Goal: Information Seeking & Learning: Compare options

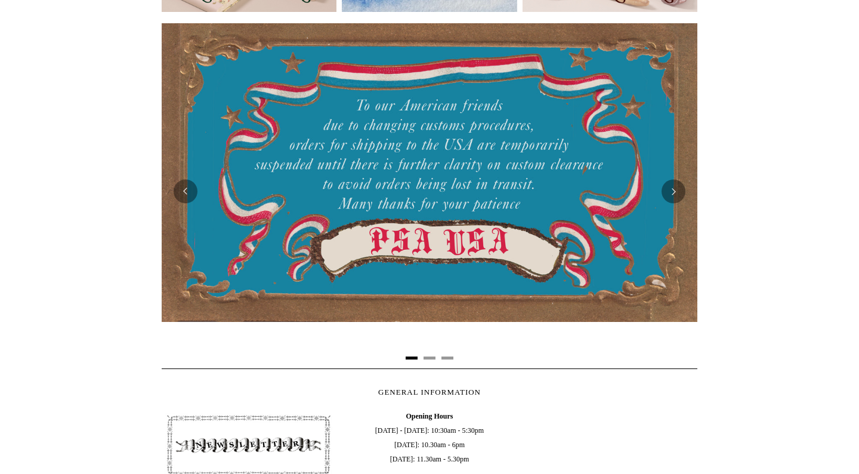
scroll to position [213, 0]
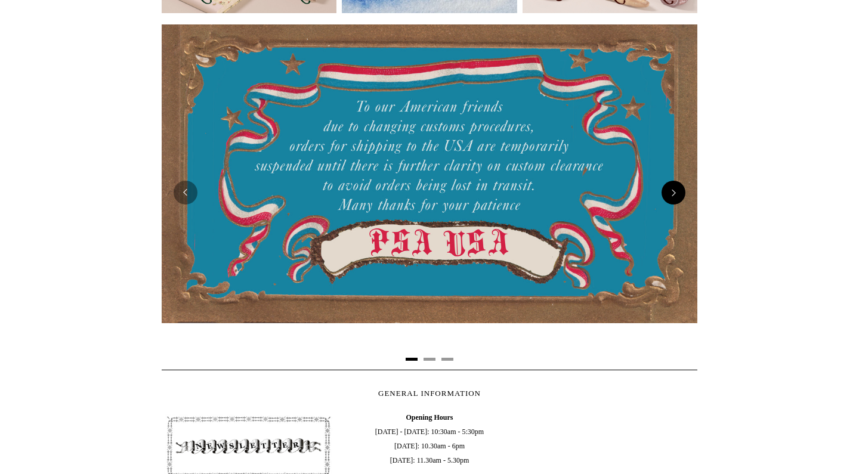
click at [672, 191] on button "Next" at bounding box center [674, 193] width 24 height 24
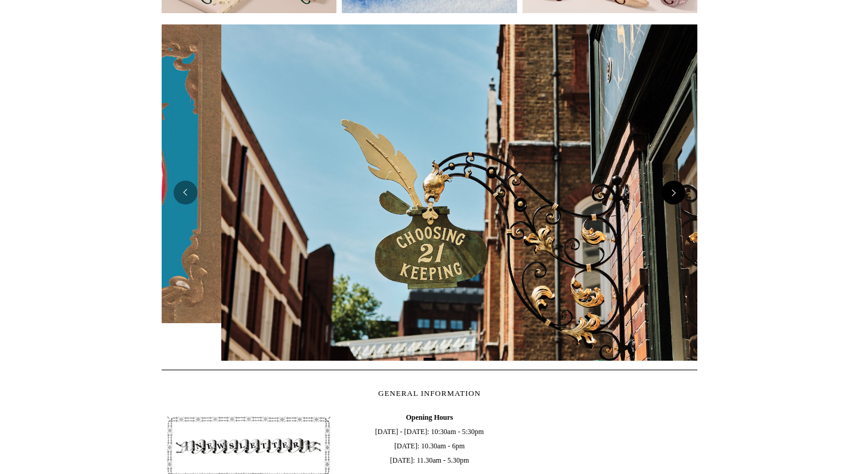
scroll to position [0, 536]
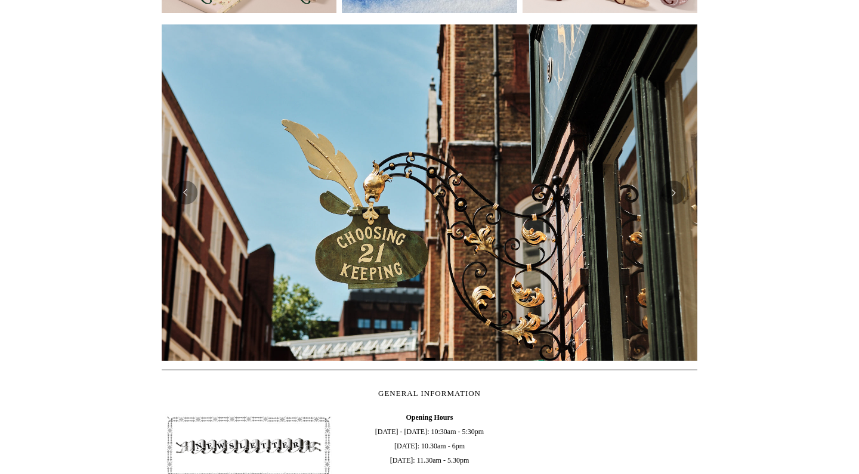
click at [671, 208] on div at bounding box center [430, 192] width 536 height 336
click at [669, 197] on button "Next" at bounding box center [674, 193] width 24 height 24
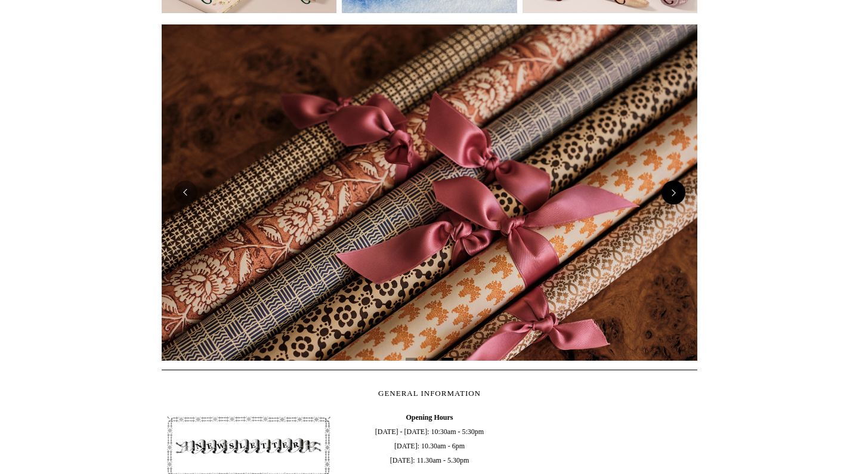
click at [675, 194] on button "Next" at bounding box center [674, 193] width 24 height 24
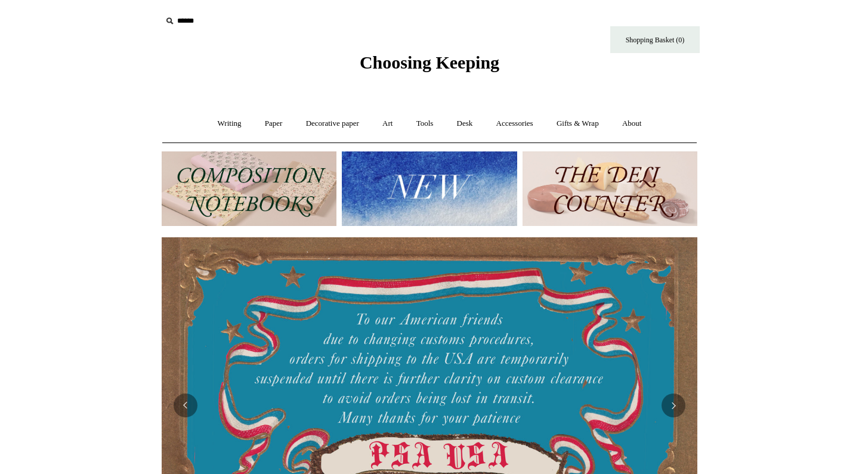
scroll to position [0, 0]
click at [222, 126] on link "Writing +" at bounding box center [229, 124] width 45 height 32
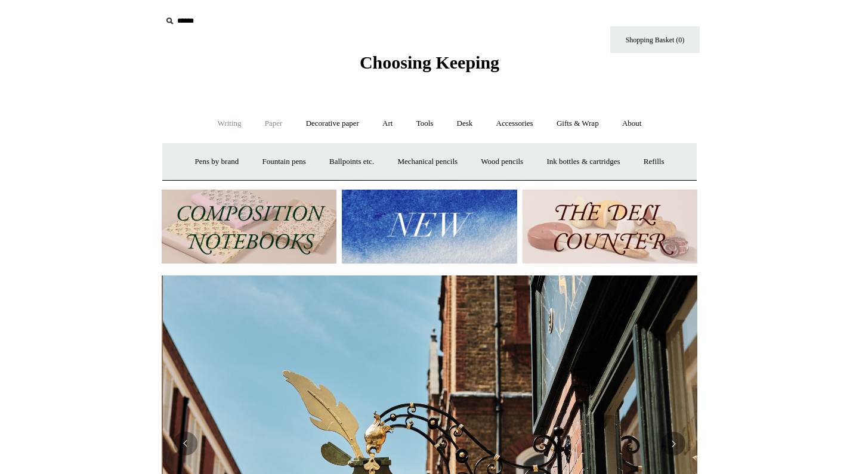
click at [270, 122] on link "Paper +" at bounding box center [273, 124] width 39 height 32
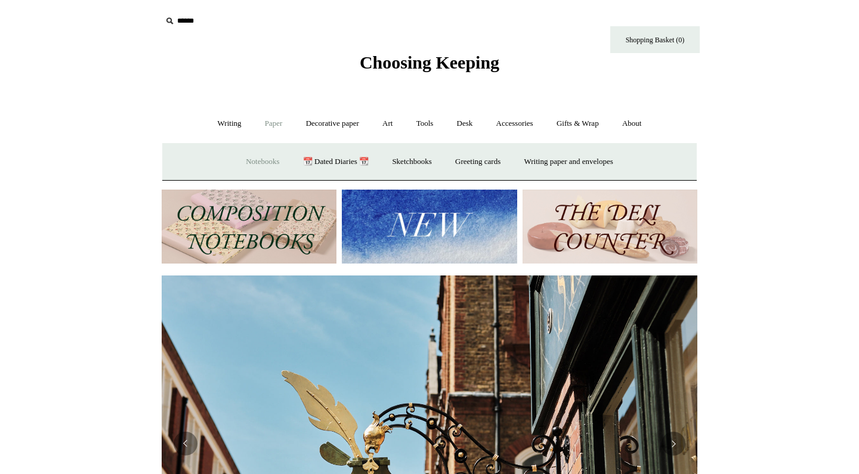
click at [250, 162] on link "Notebooks +" at bounding box center [262, 162] width 55 height 32
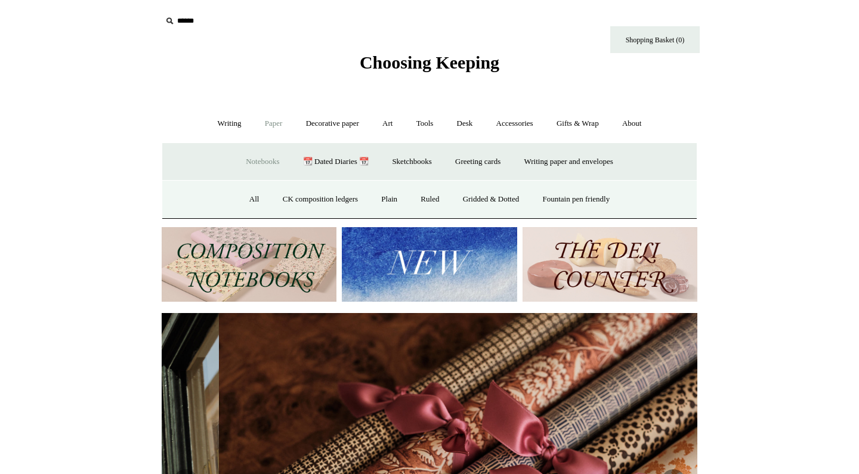
scroll to position [0, 1071]
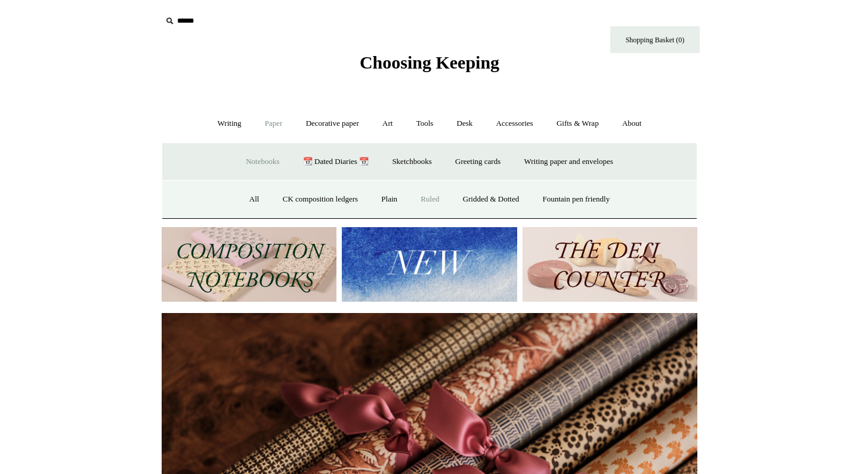
click at [425, 202] on link "Ruled" at bounding box center [430, 200] width 40 height 32
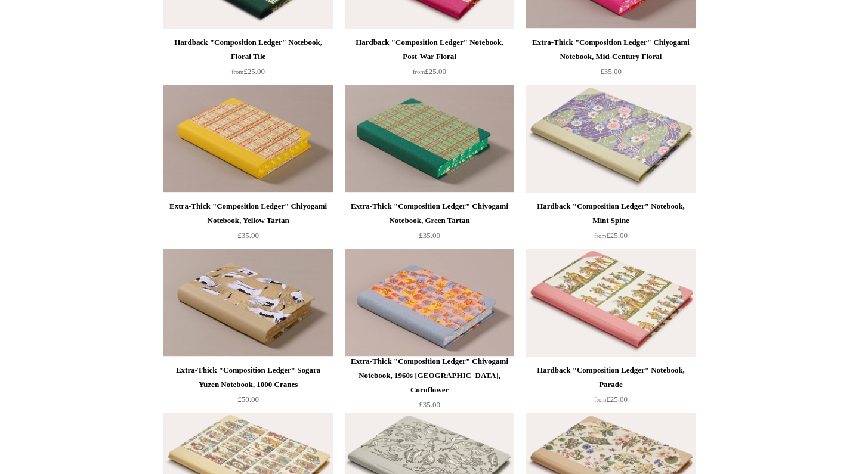
scroll to position [1214, 0]
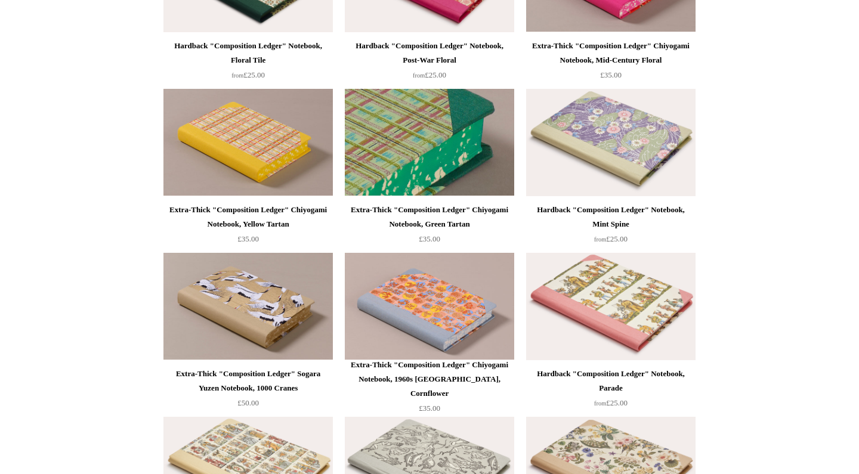
click at [420, 143] on img at bounding box center [429, 142] width 169 height 107
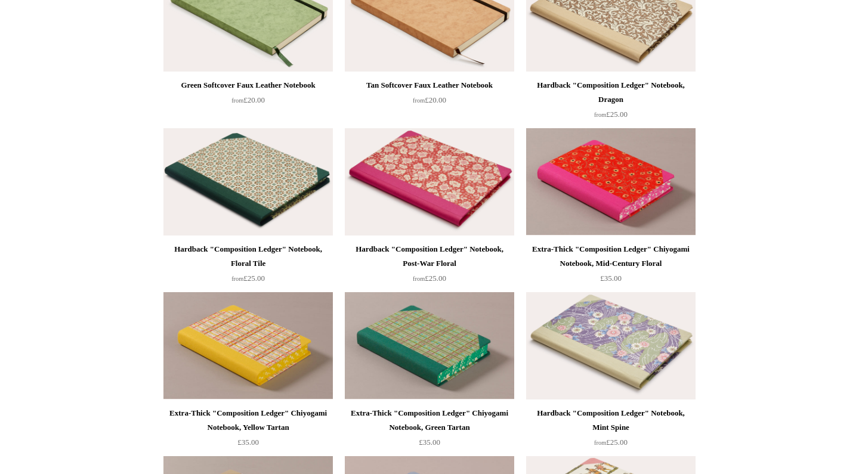
scroll to position [1010, 0]
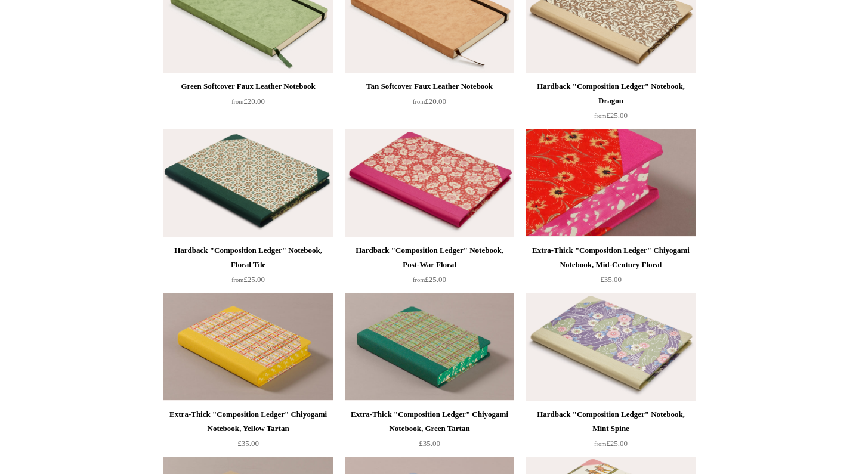
click at [562, 178] on img at bounding box center [610, 182] width 169 height 107
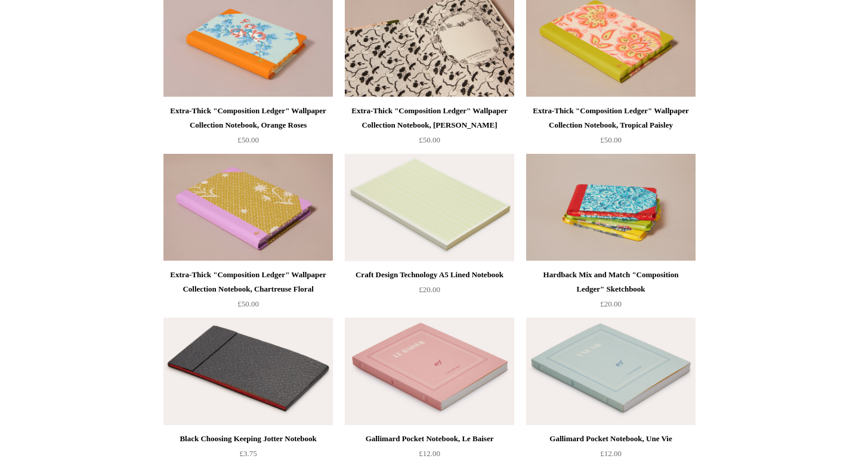
scroll to position [1806, 0]
click at [418, 62] on img at bounding box center [429, 42] width 169 height 107
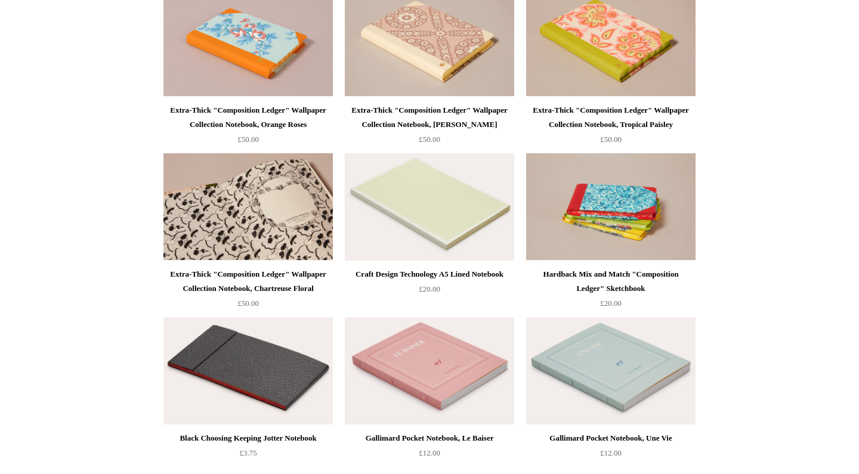
click at [202, 222] on img at bounding box center [247, 206] width 169 height 107
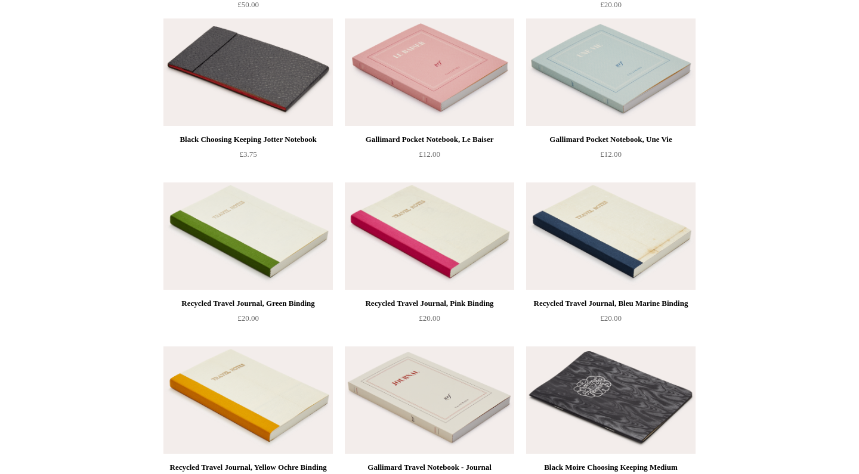
scroll to position [2113, 0]
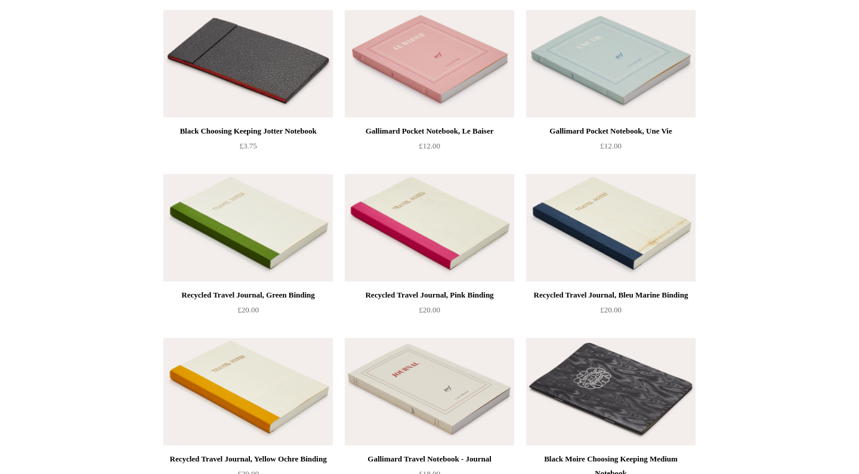
click at [430, 218] on img at bounding box center [429, 227] width 169 height 107
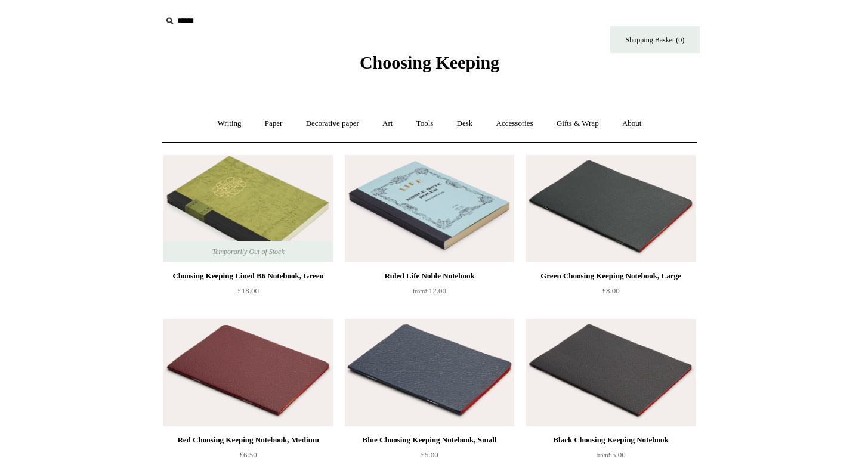
scroll to position [0, 0]
click at [268, 126] on link "Paper +" at bounding box center [273, 124] width 39 height 32
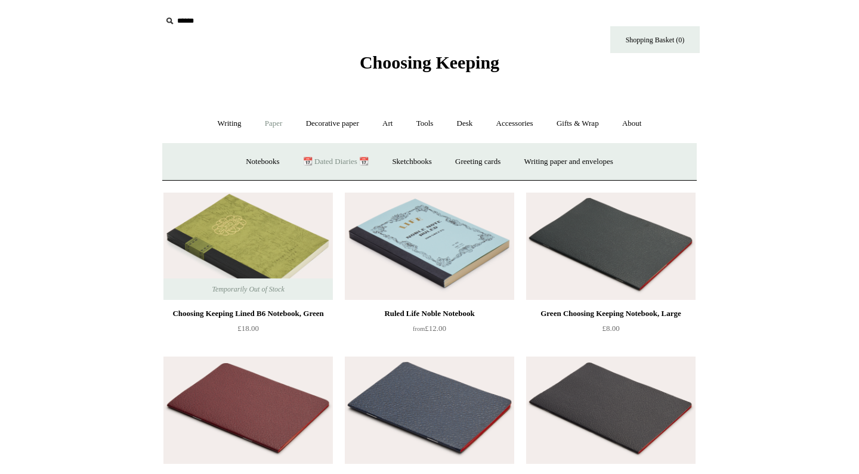
click at [335, 161] on link "📆 Dated Diaries 📆" at bounding box center [335, 162] width 87 height 32
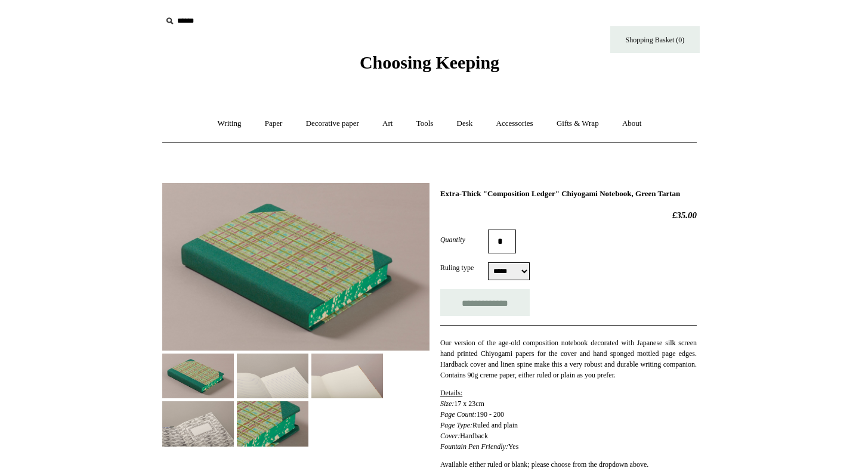
click at [273, 383] on img at bounding box center [273, 376] width 72 height 45
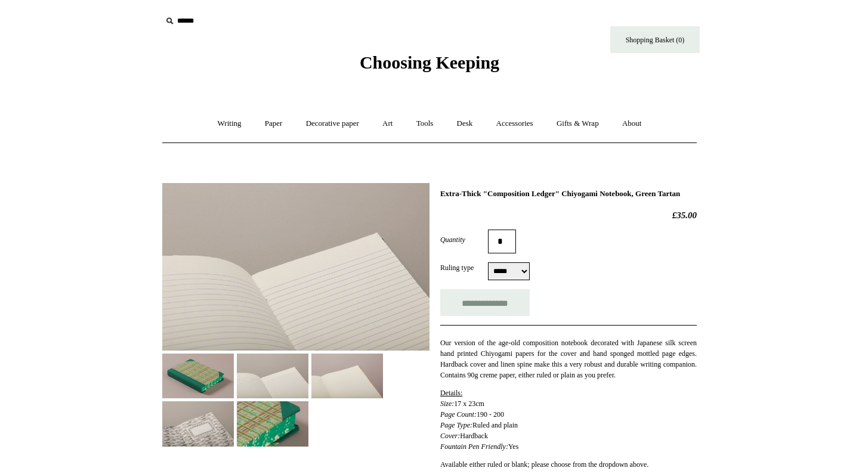
click at [342, 381] on img at bounding box center [347, 376] width 72 height 45
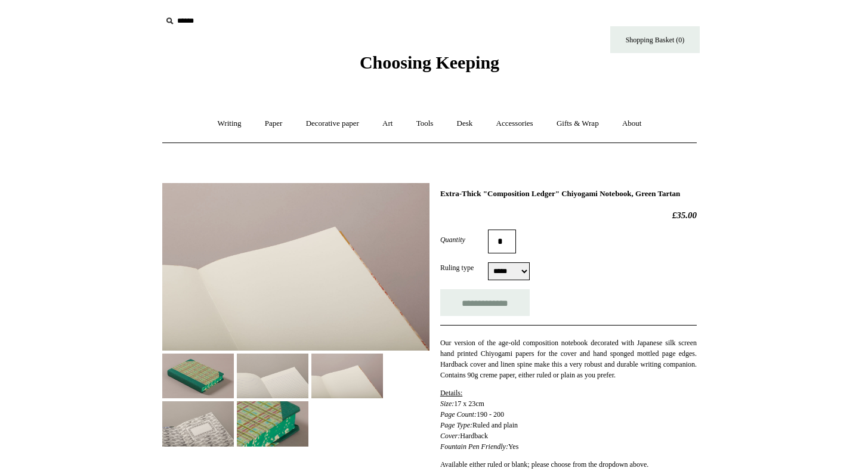
click at [214, 424] on img at bounding box center [198, 423] width 72 height 45
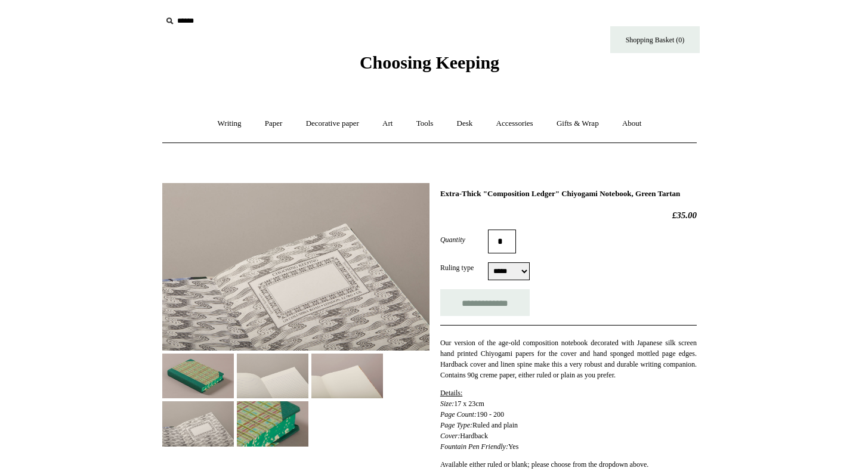
click at [271, 428] on img at bounding box center [273, 423] width 72 height 45
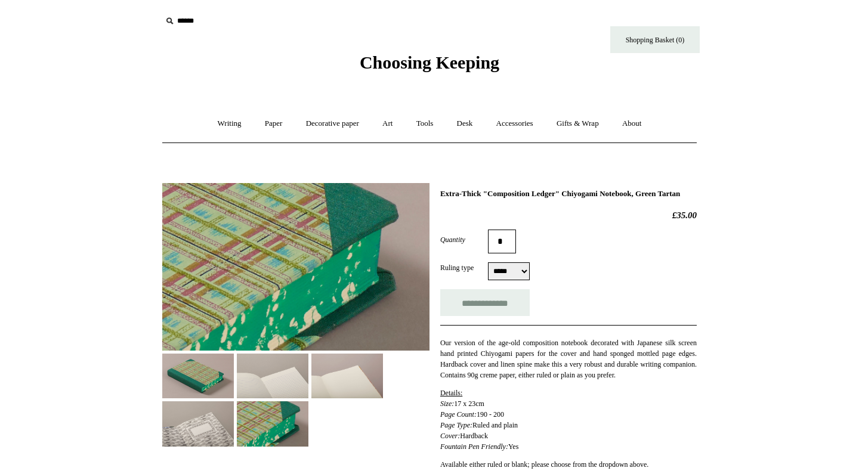
click at [511, 289] on form "**********" at bounding box center [568, 273] width 256 height 86
select select "*****"
click at [337, 363] on img at bounding box center [347, 376] width 72 height 45
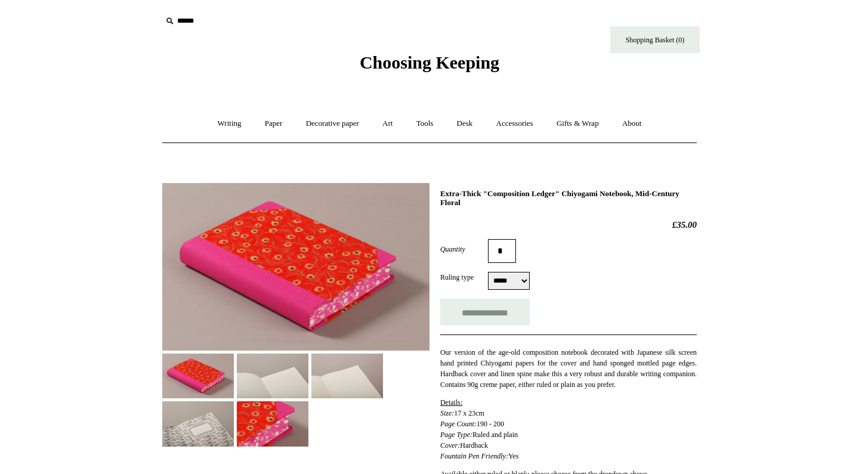
select select "*****"
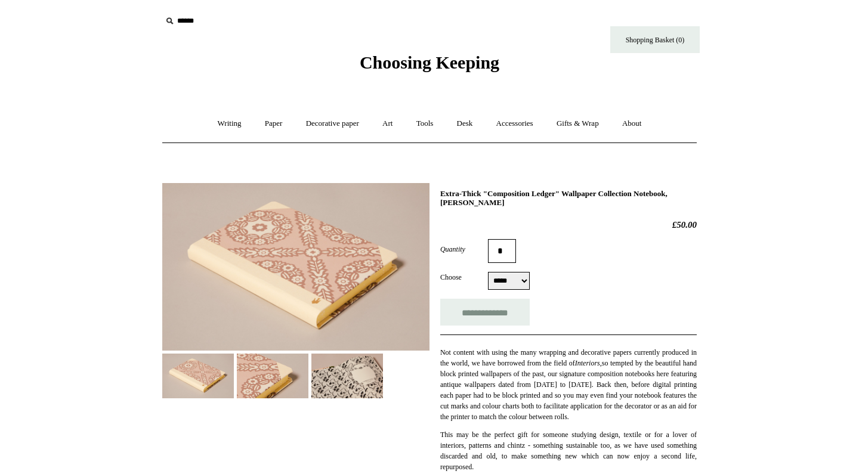
select select "*****"
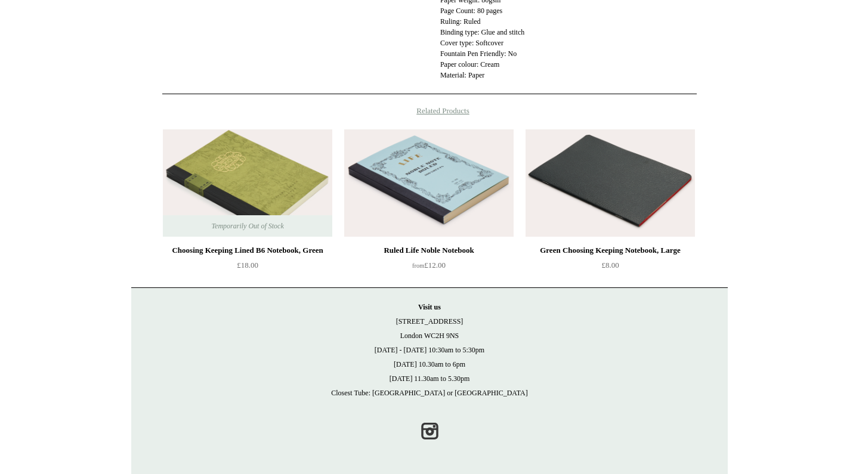
scroll to position [426, 0]
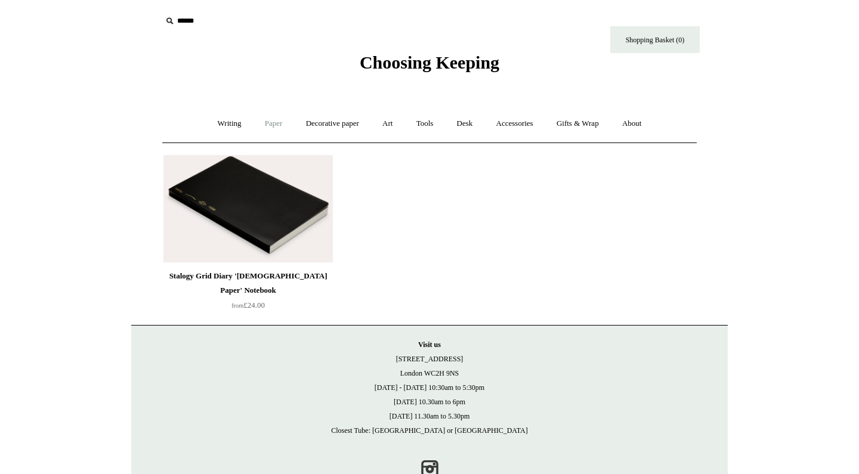
click at [273, 130] on link "Paper +" at bounding box center [273, 124] width 39 height 32
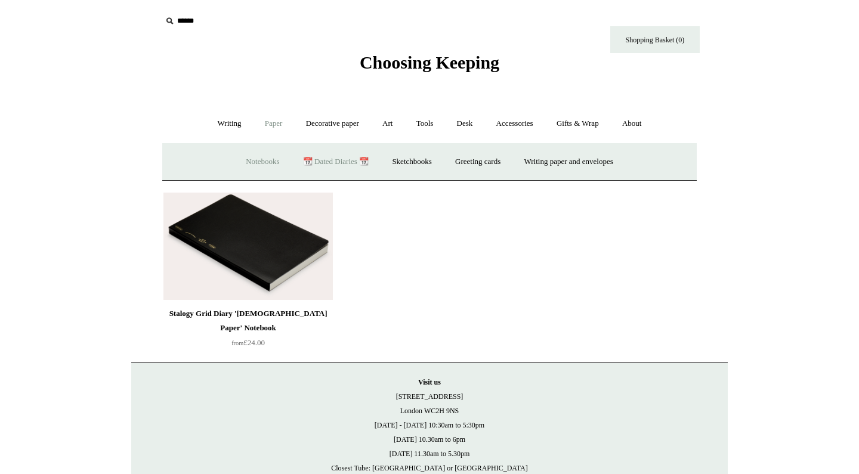
click at [245, 157] on link "Notebooks +" at bounding box center [262, 162] width 55 height 32
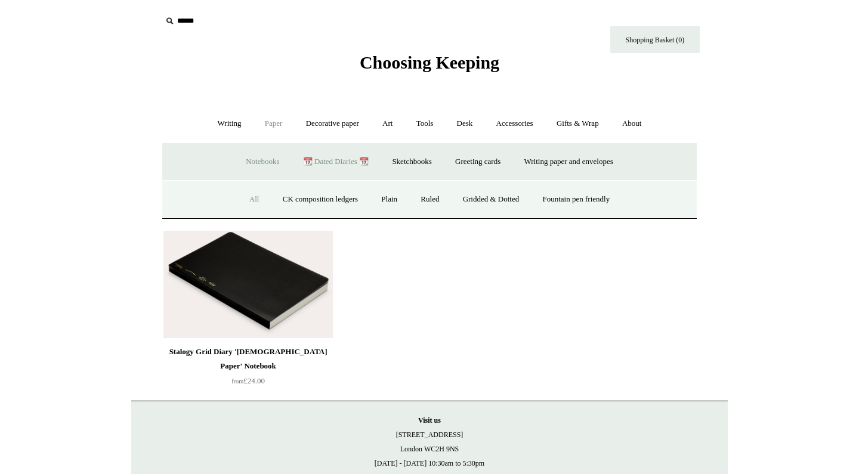
click at [243, 200] on link "All" at bounding box center [255, 200] width 32 height 32
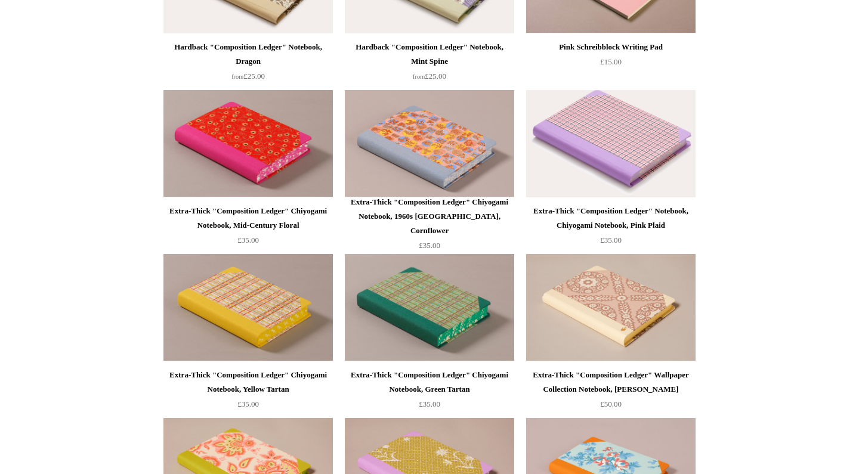
scroll to position [721, 0]
click at [623, 149] on img at bounding box center [610, 143] width 169 height 107
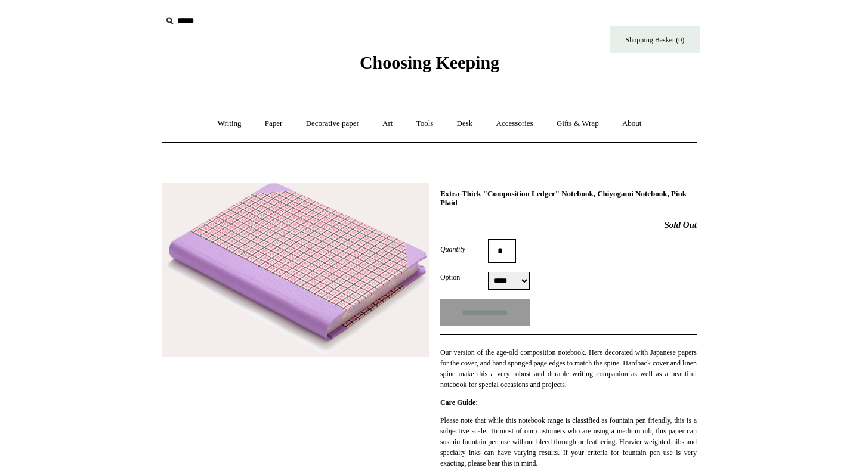
select select "*****"
click at [557, 278] on div "Option ***** ***** ***** *****" at bounding box center [568, 281] width 256 height 18
click at [644, 125] on link "About +" at bounding box center [631, 124] width 41 height 32
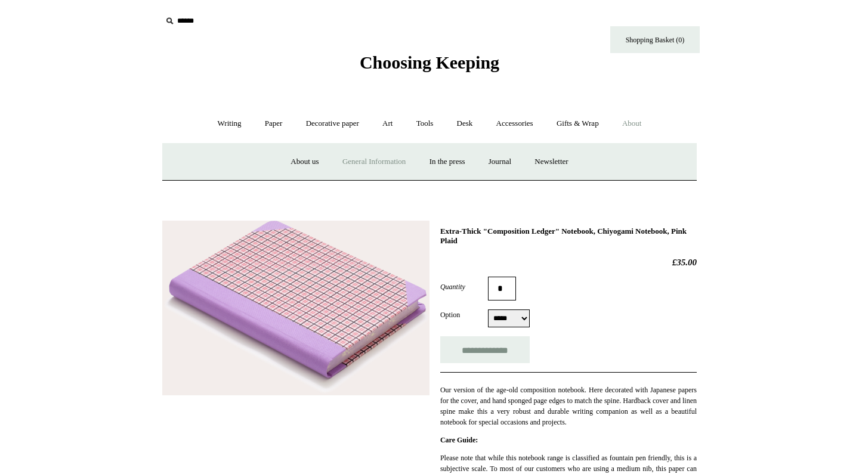
click at [354, 158] on link "General Information" at bounding box center [374, 162] width 85 height 32
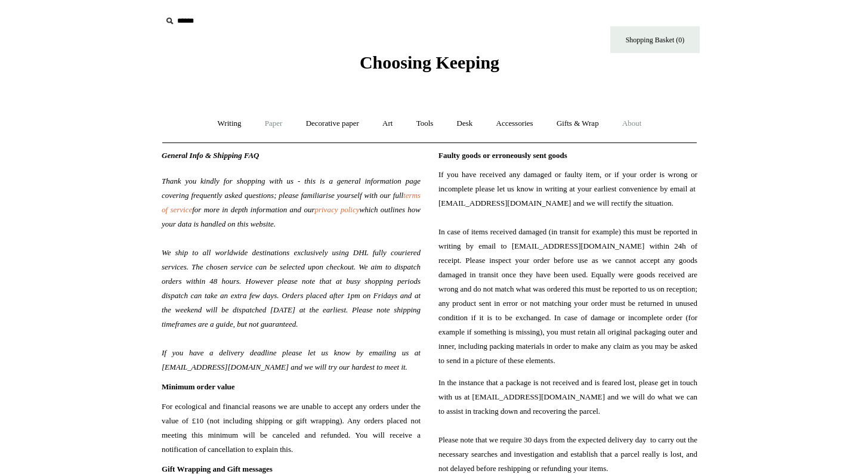
click at [268, 121] on link "Paper +" at bounding box center [273, 124] width 39 height 32
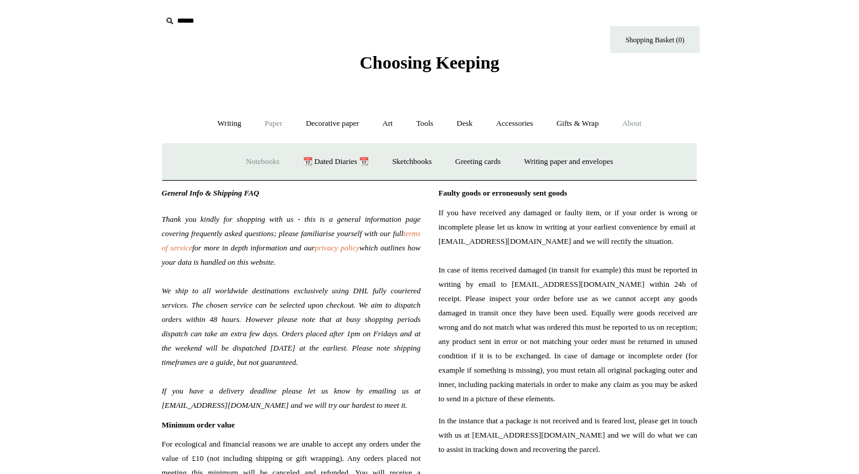
click at [264, 161] on link "Notebooks +" at bounding box center [262, 162] width 55 height 32
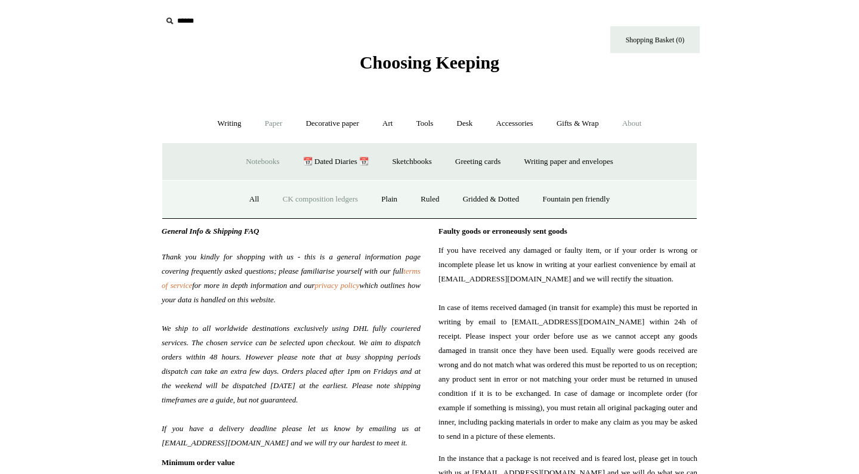
click at [330, 204] on link "CK composition ledgers" at bounding box center [320, 200] width 97 height 32
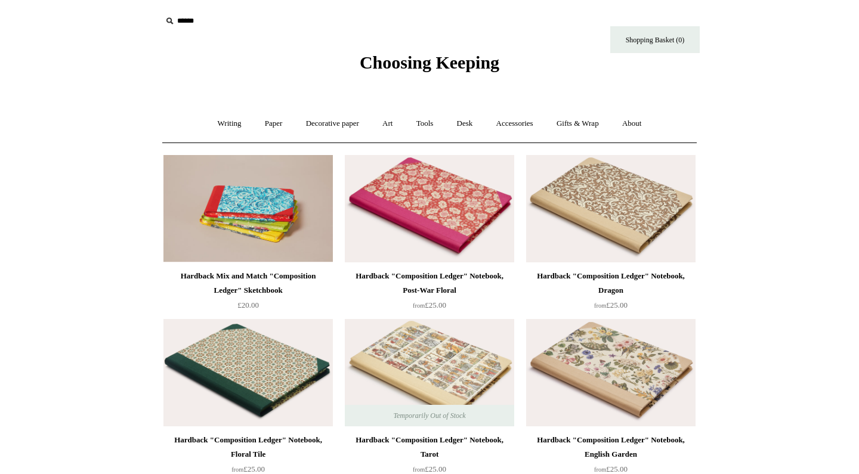
click at [426, 211] on img at bounding box center [429, 208] width 169 height 107
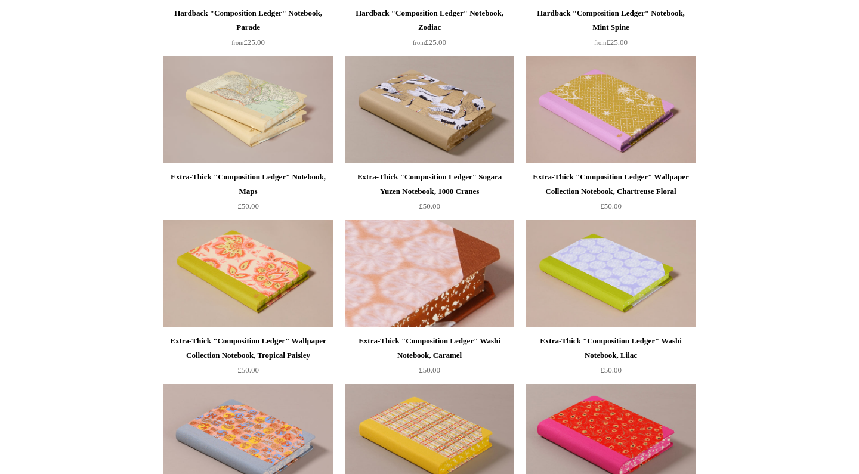
scroll to position [588, 0]
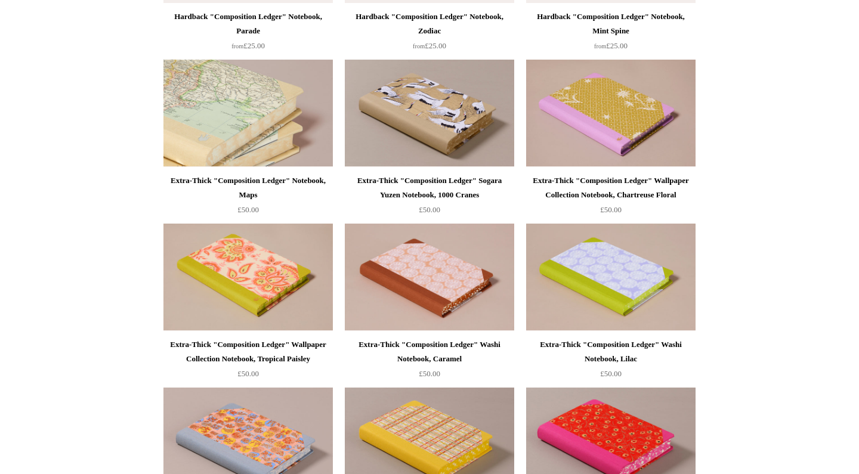
click at [274, 134] on img at bounding box center [247, 113] width 169 height 107
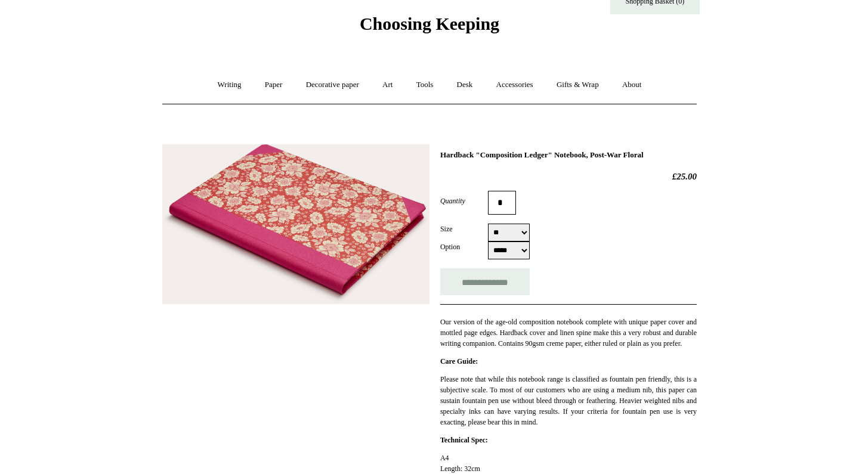
scroll to position [48, 0]
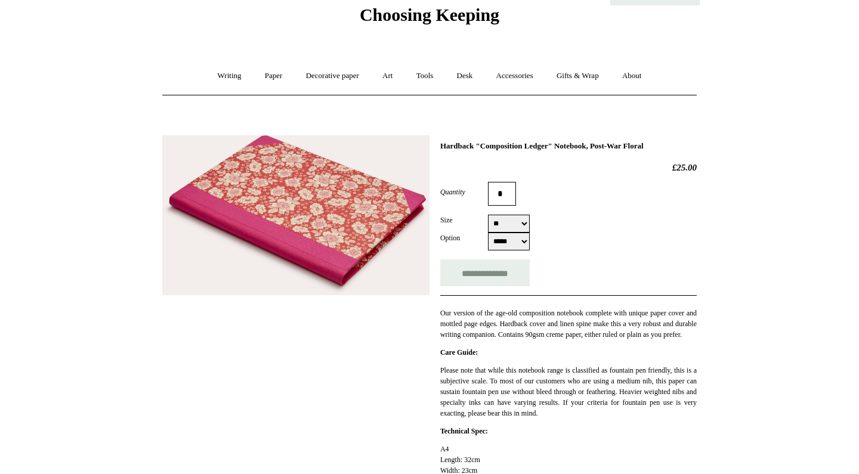
select select "*****"
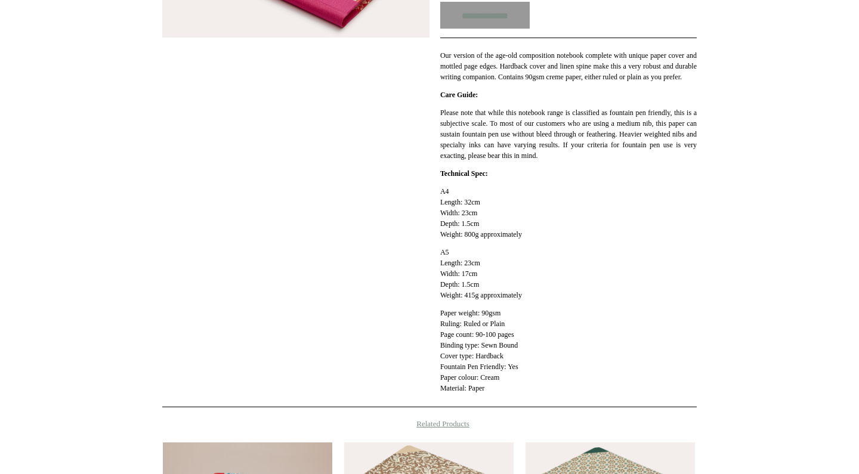
scroll to position [308, 0]
